Goal: Task Accomplishment & Management: Manage account settings

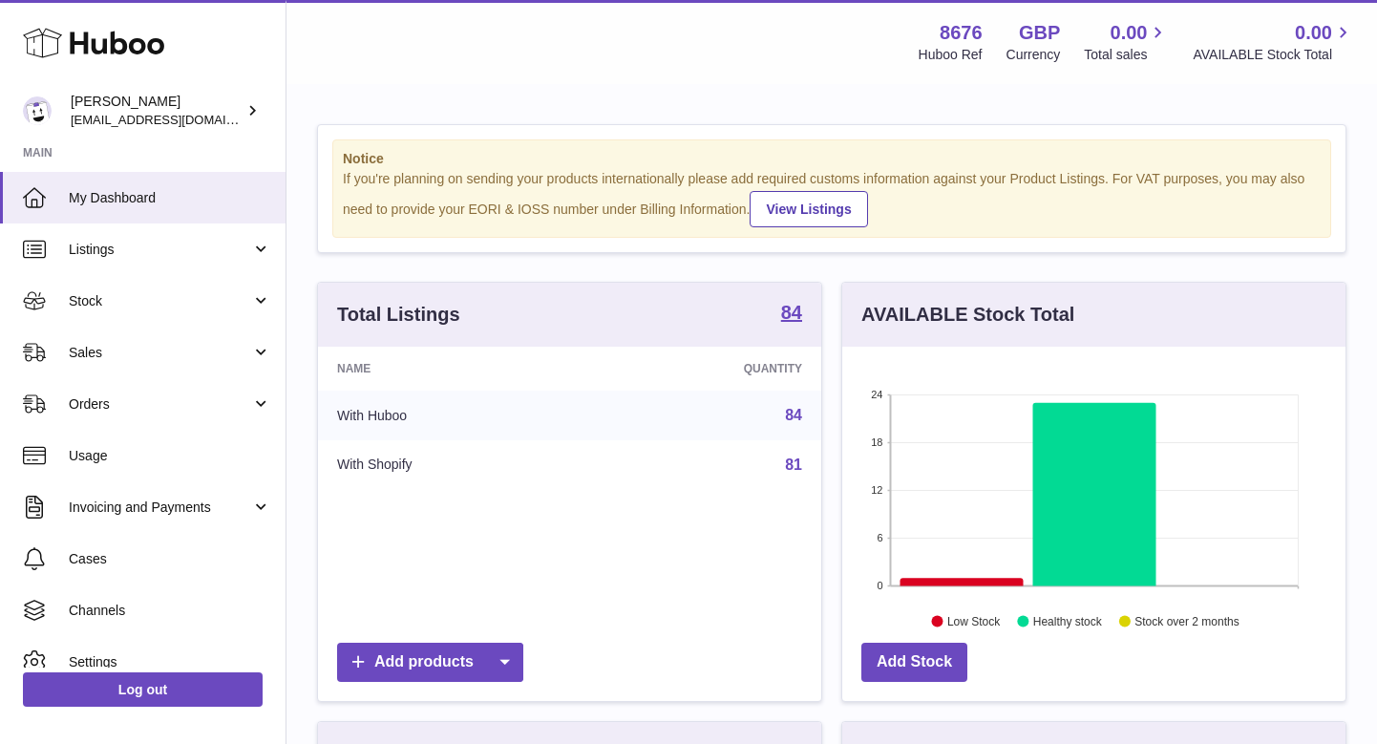
scroll to position [298, 503]
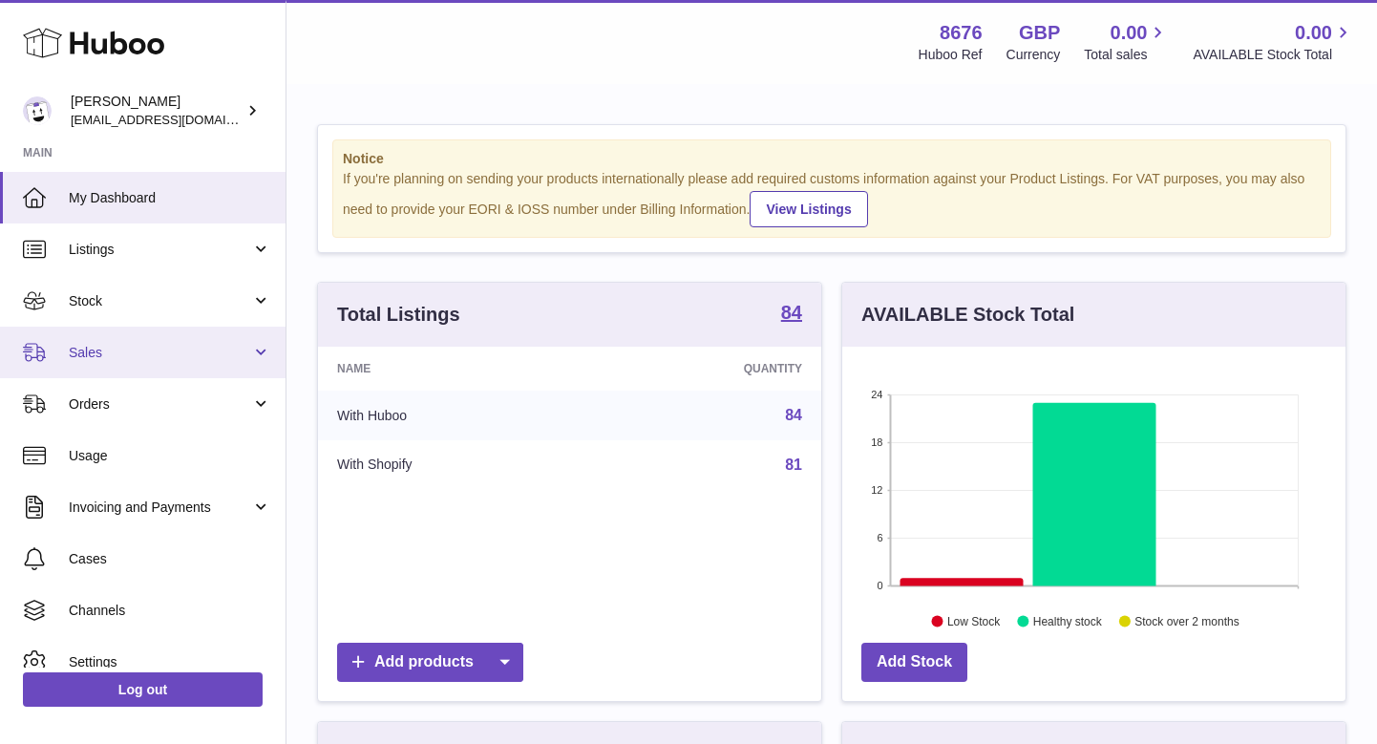
click at [222, 329] on link "Sales" at bounding box center [142, 352] width 285 height 52
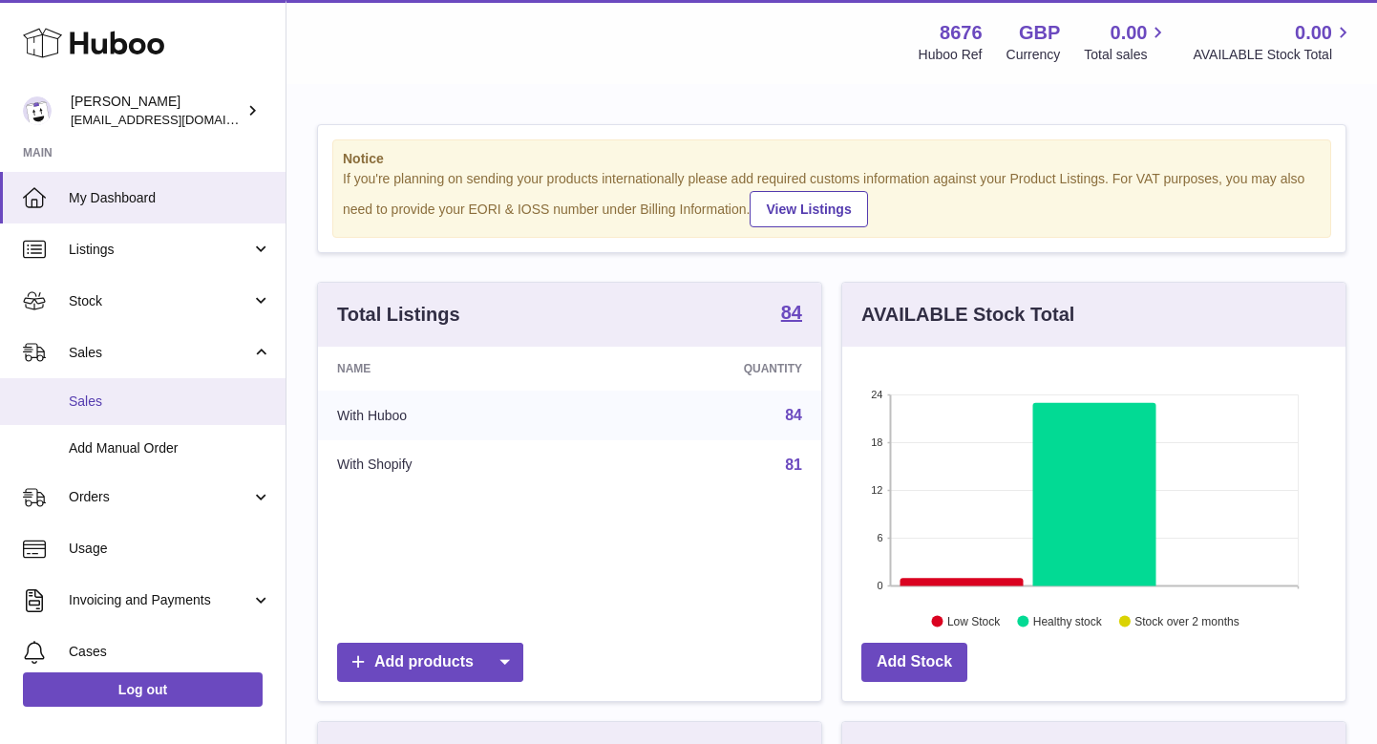
click at [170, 388] on link "Sales" at bounding box center [142, 401] width 285 height 47
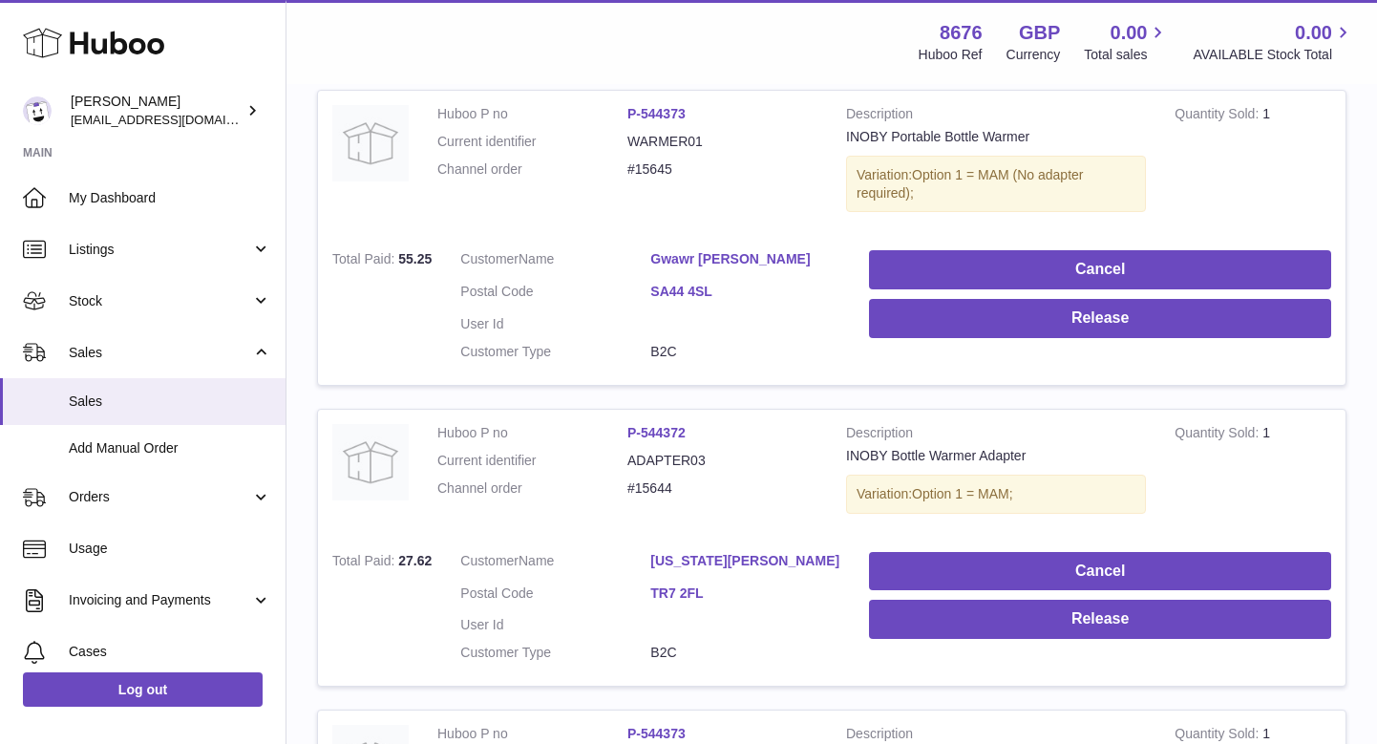
click at [924, 325] on button "Release" at bounding box center [1100, 318] width 462 height 39
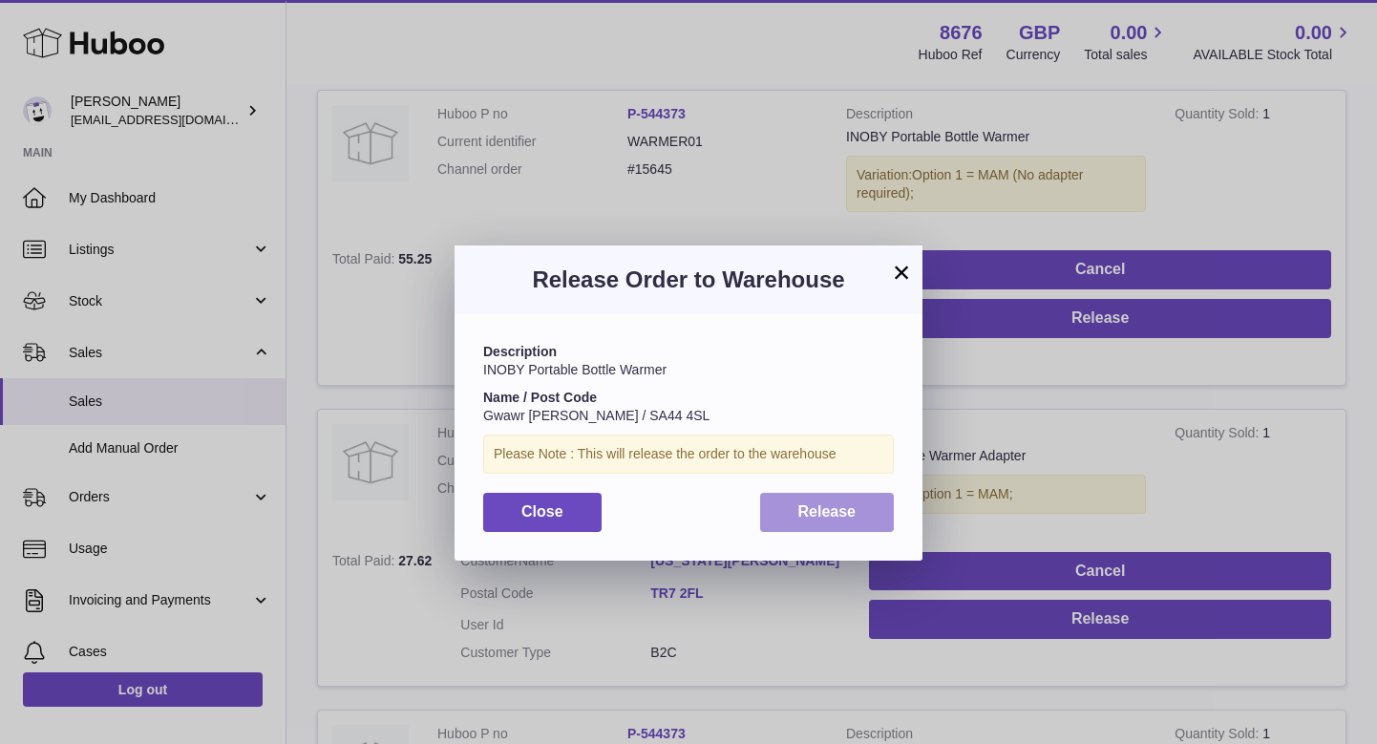
click at [795, 498] on button "Release" at bounding box center [827, 512] width 135 height 39
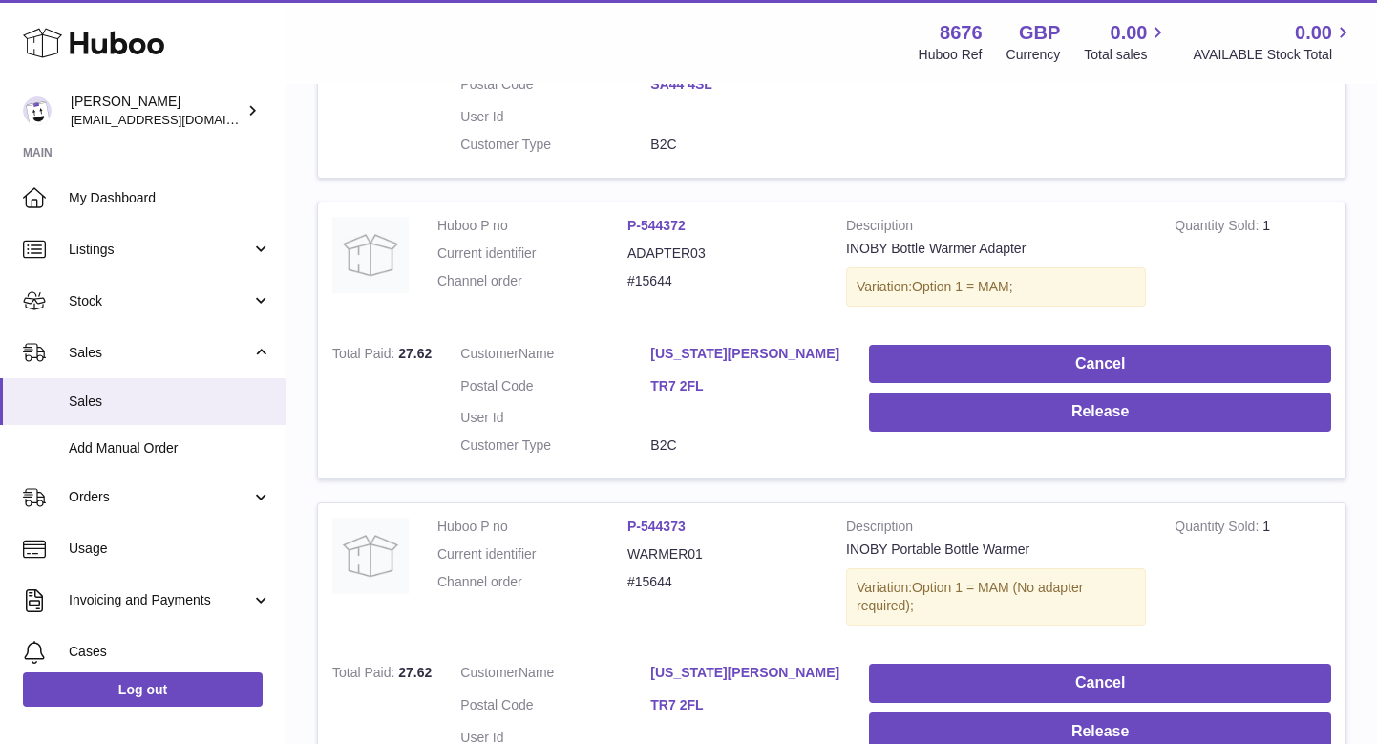
scroll to position [574, 0]
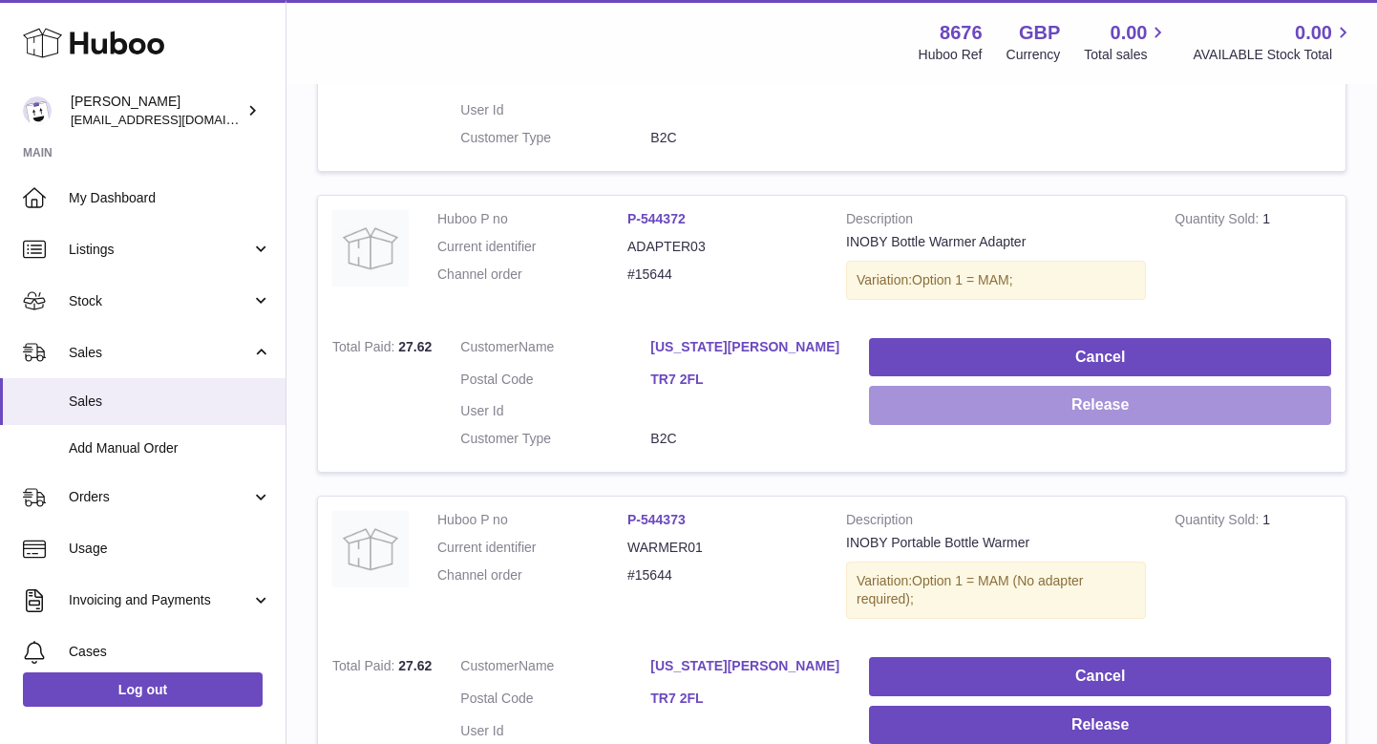
click at [953, 393] on button "Release" at bounding box center [1100, 405] width 462 height 39
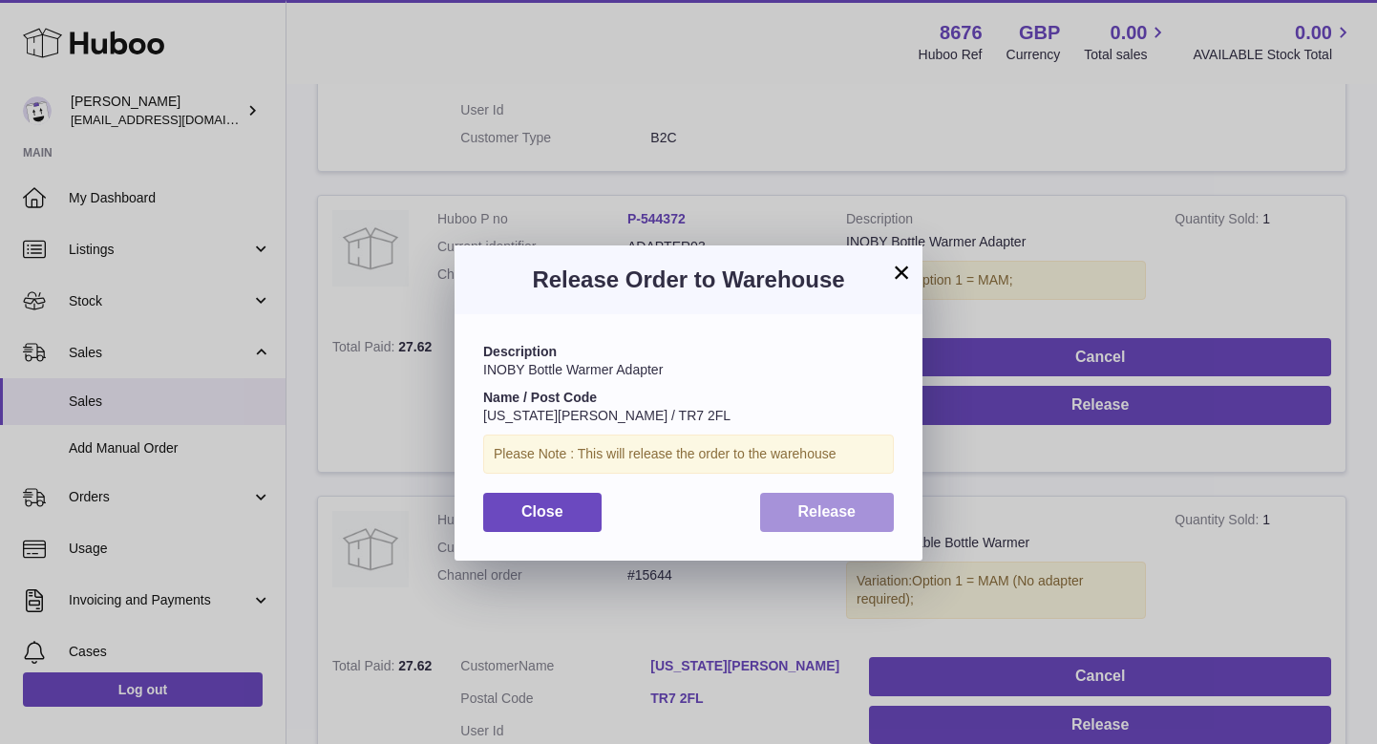
click at [790, 516] on button "Release" at bounding box center [827, 512] width 135 height 39
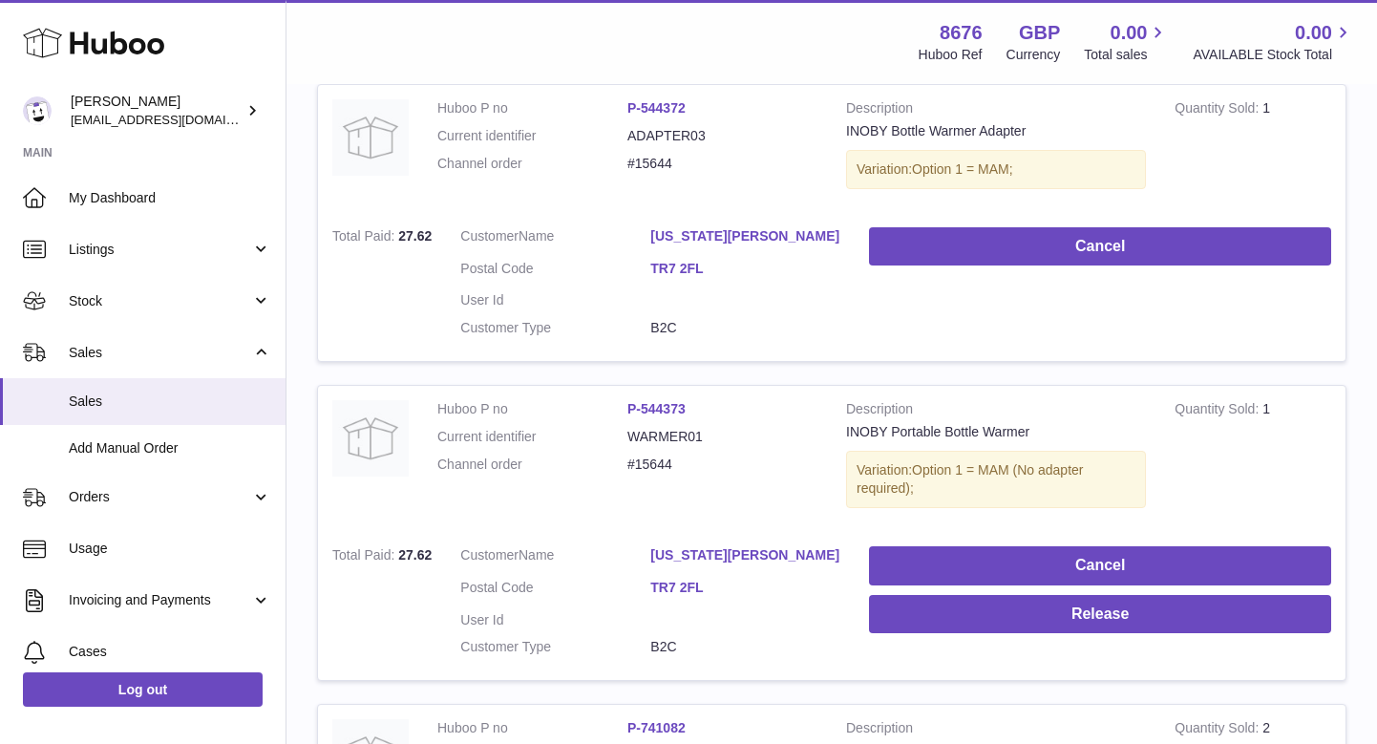
scroll to position [846, 0]
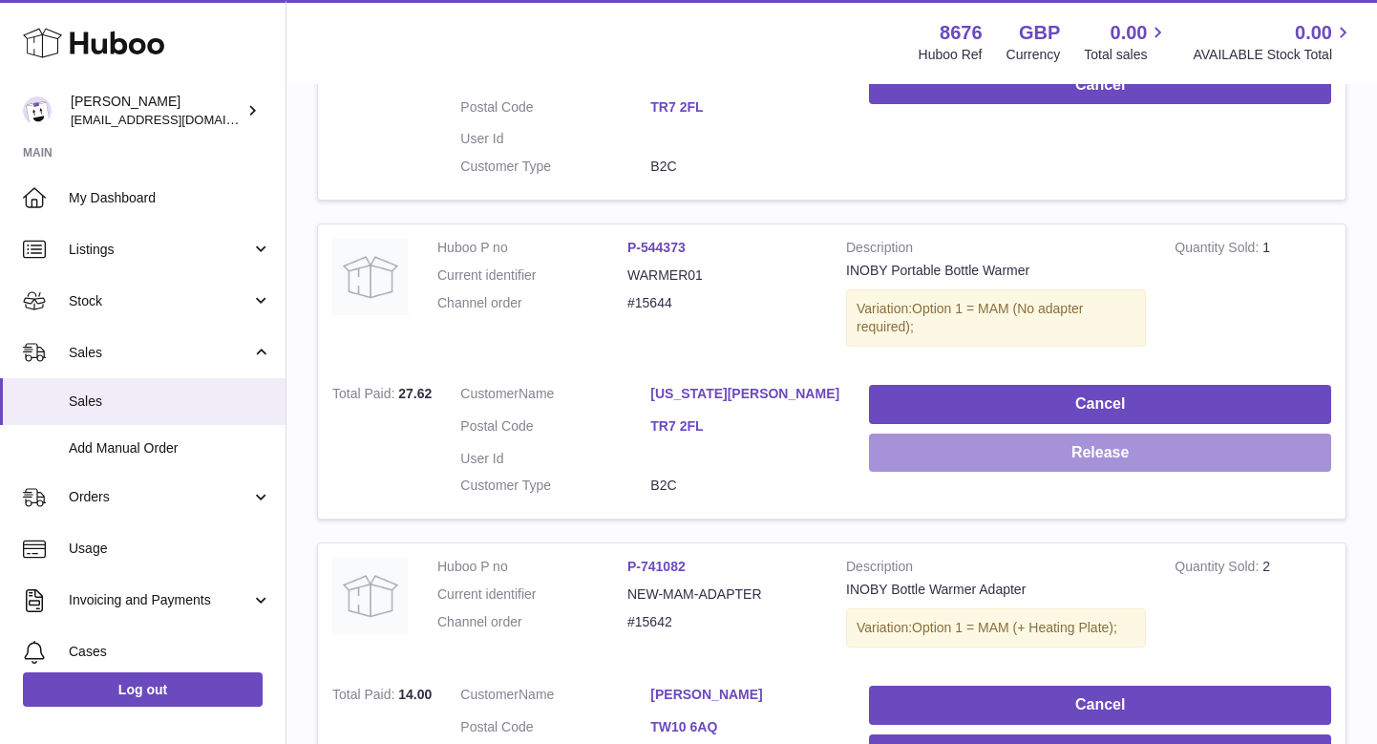
click at [932, 433] on button "Release" at bounding box center [1100, 452] width 462 height 39
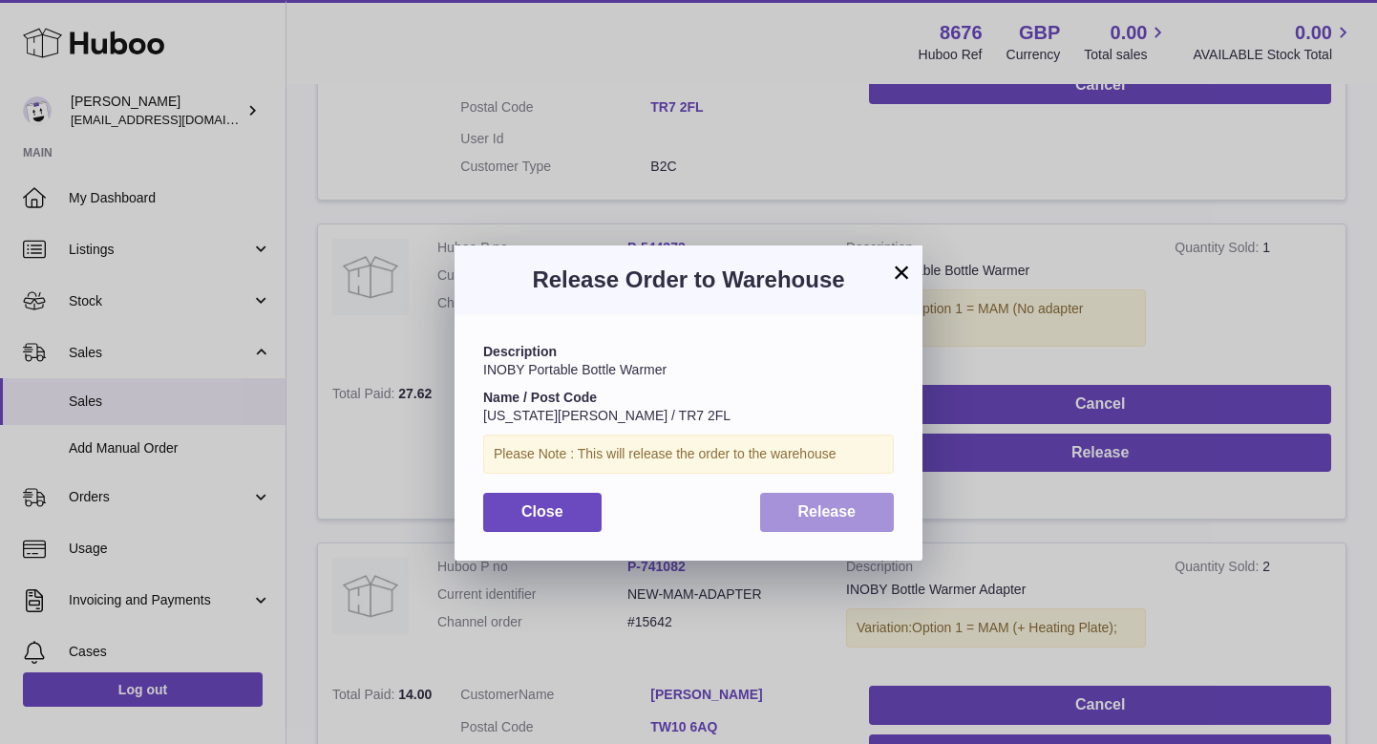
click at [835, 507] on span "Release" at bounding box center [827, 511] width 58 height 16
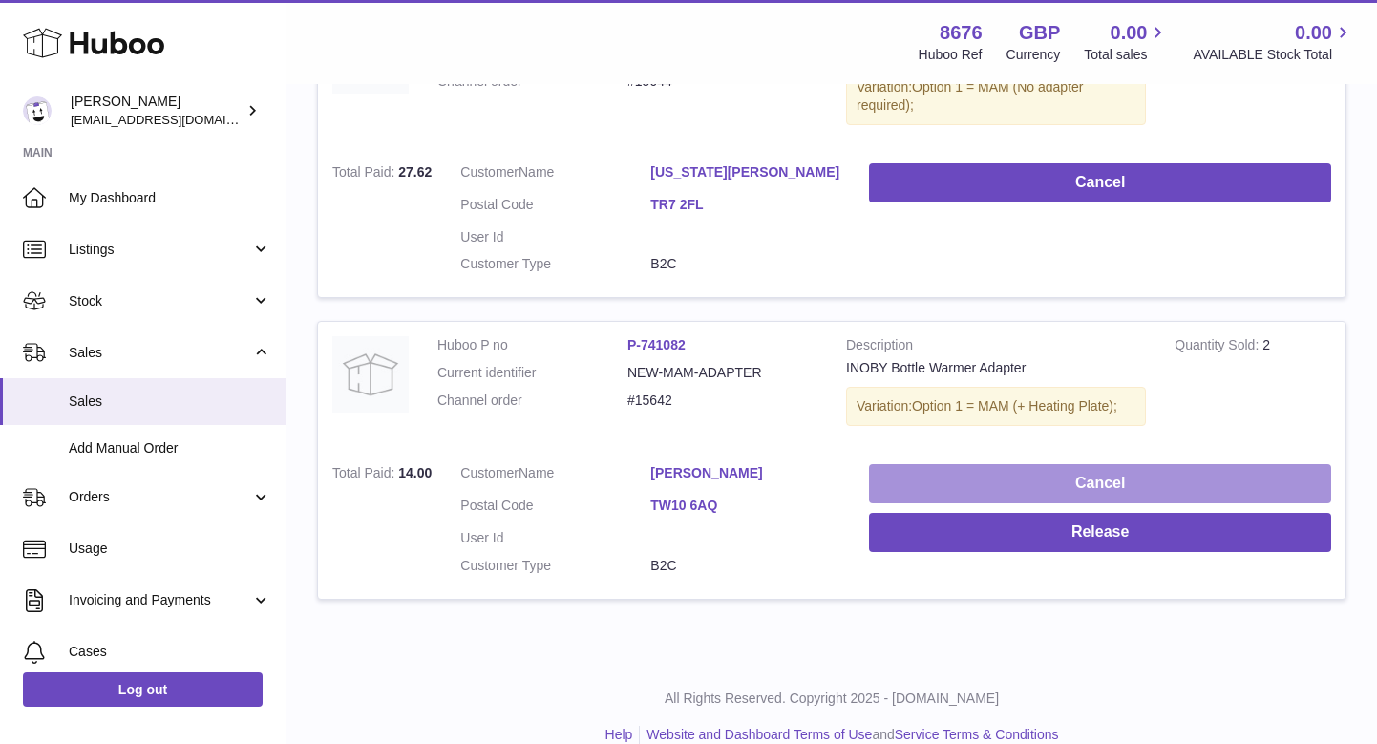
scroll to position [1066, 0]
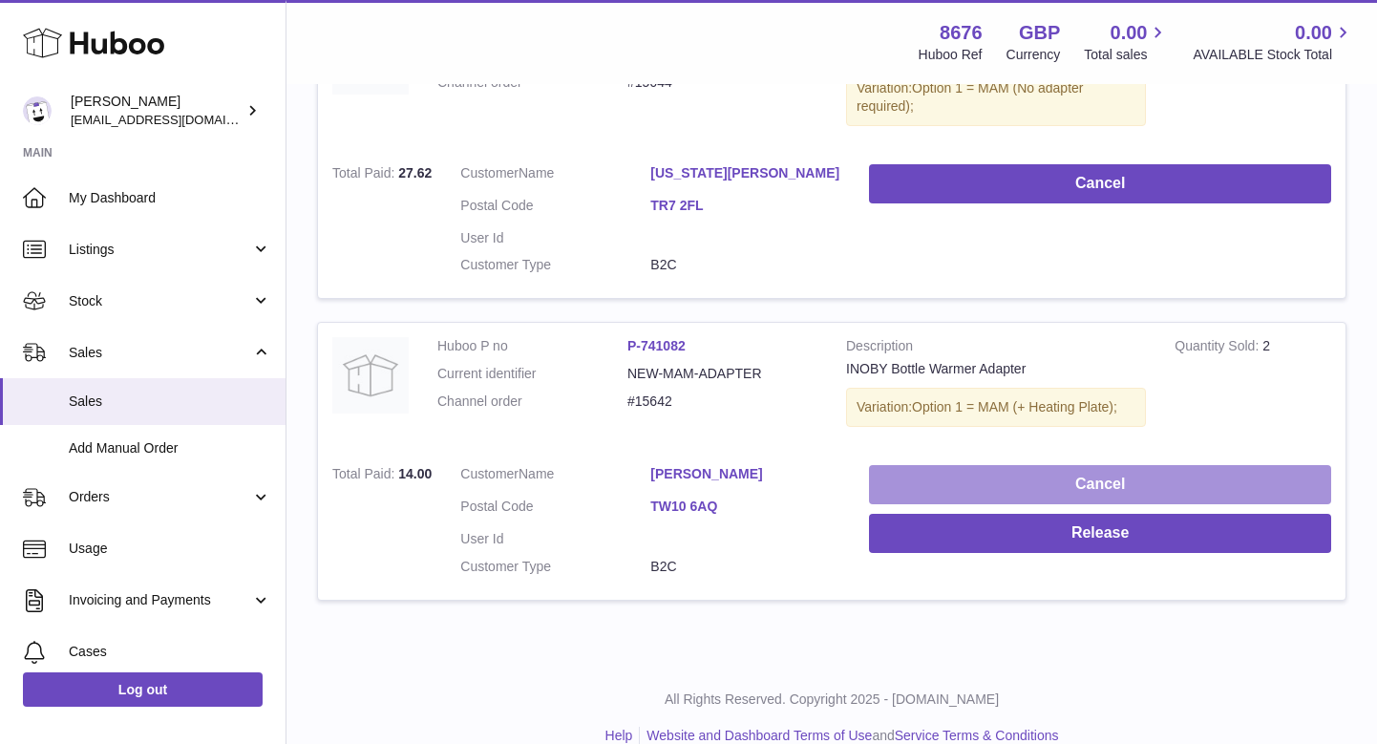
click at [950, 465] on button "Cancel" at bounding box center [1100, 484] width 462 height 39
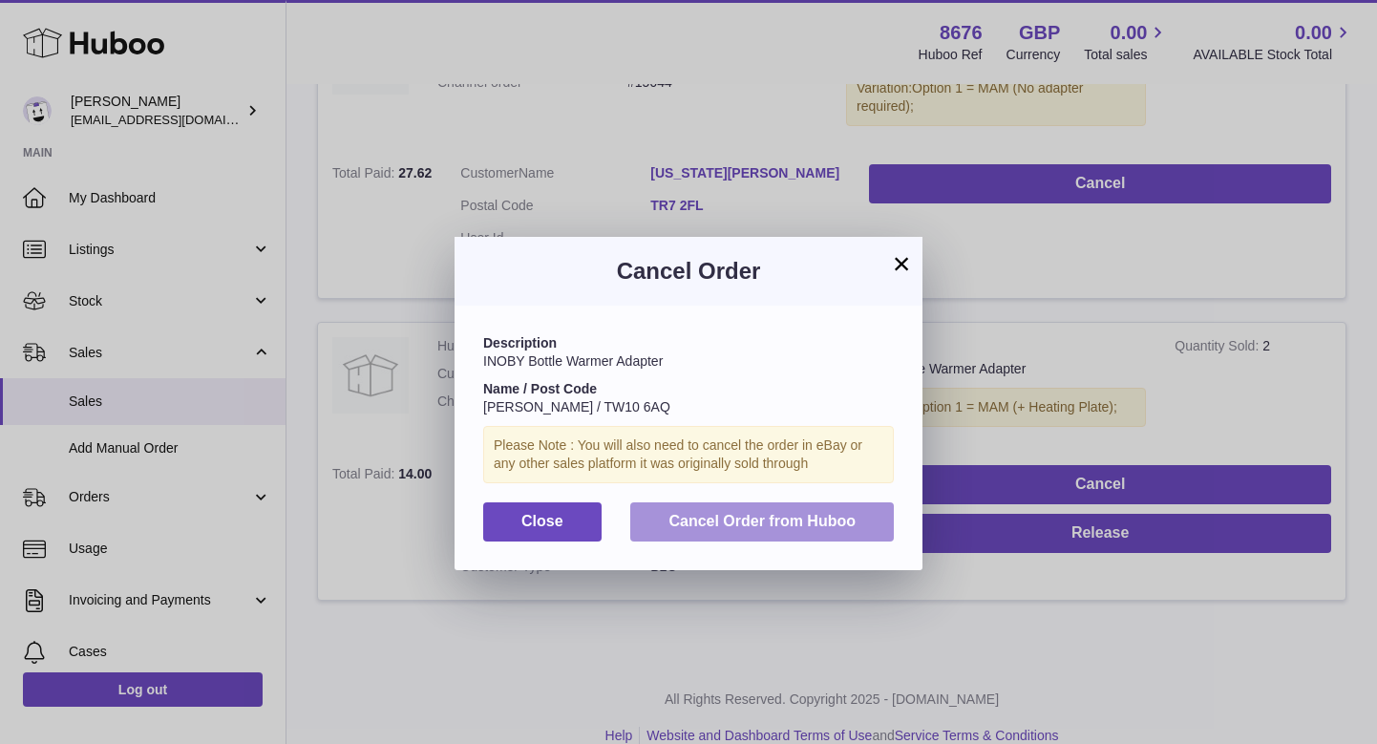
click at [817, 517] on span "Cancel Order from Huboo" at bounding box center [761, 521] width 187 height 16
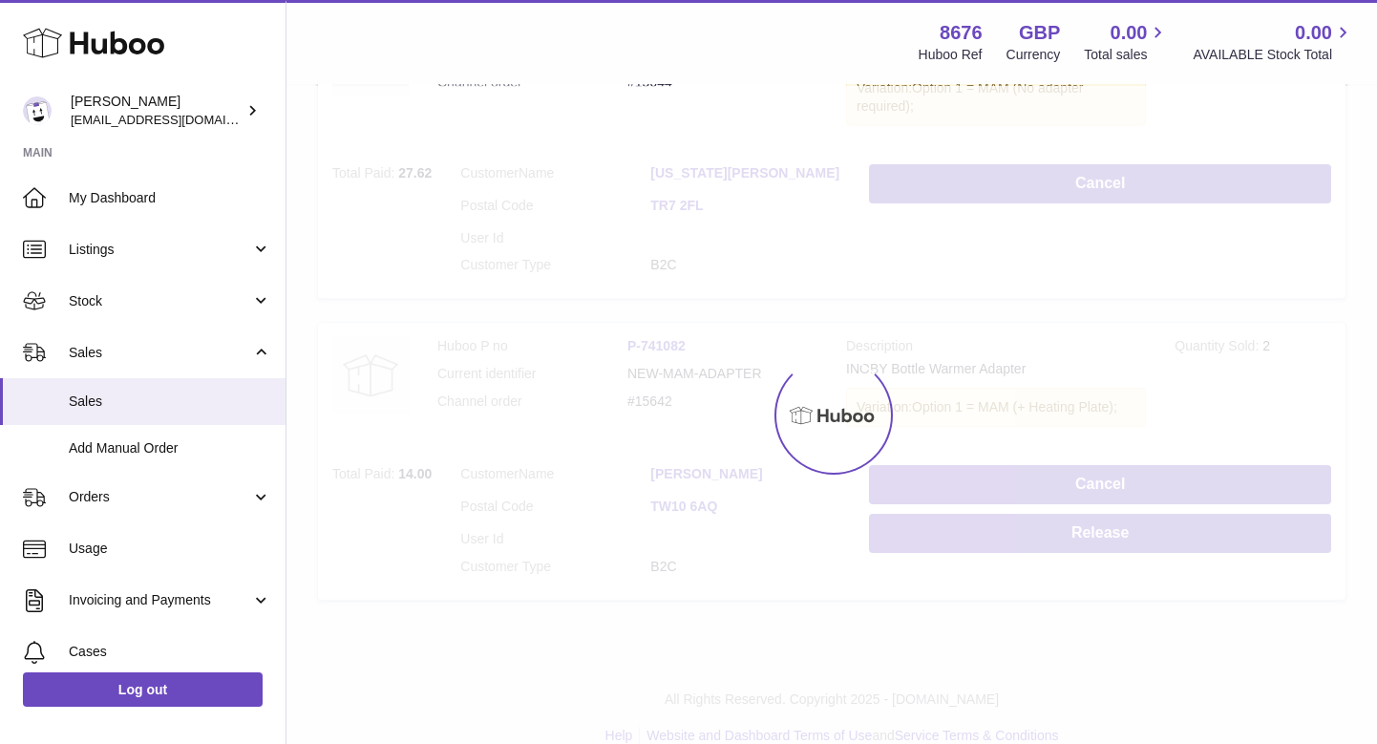
scroll to position [771, 0]
